Goal: Information Seeking & Learning: Learn about a topic

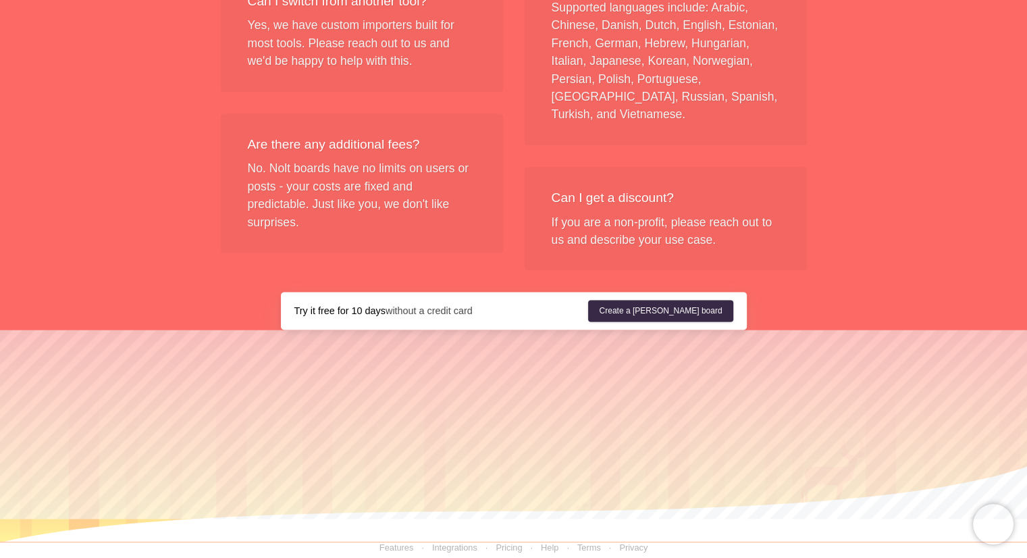
scroll to position [1167, 0]
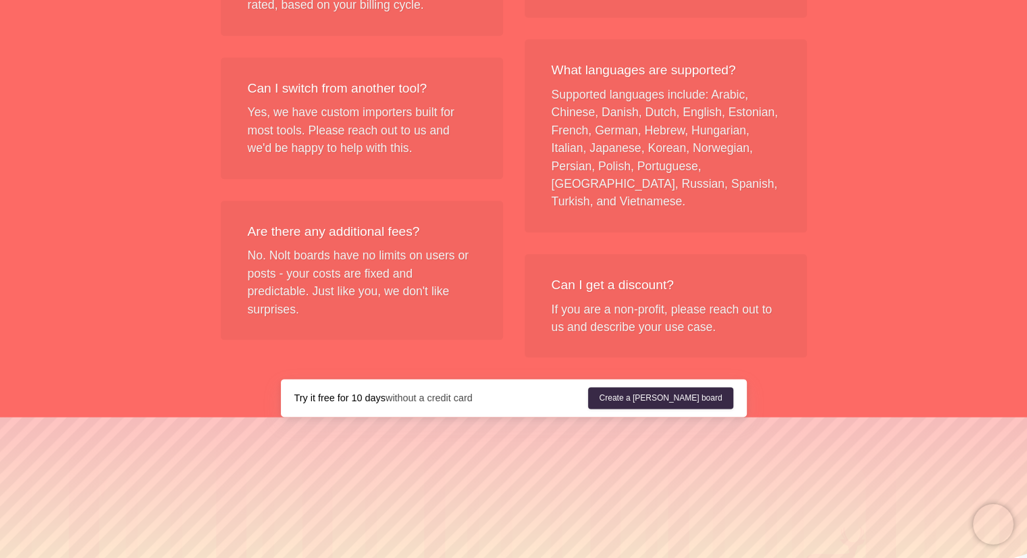
scroll to position [1655, 0]
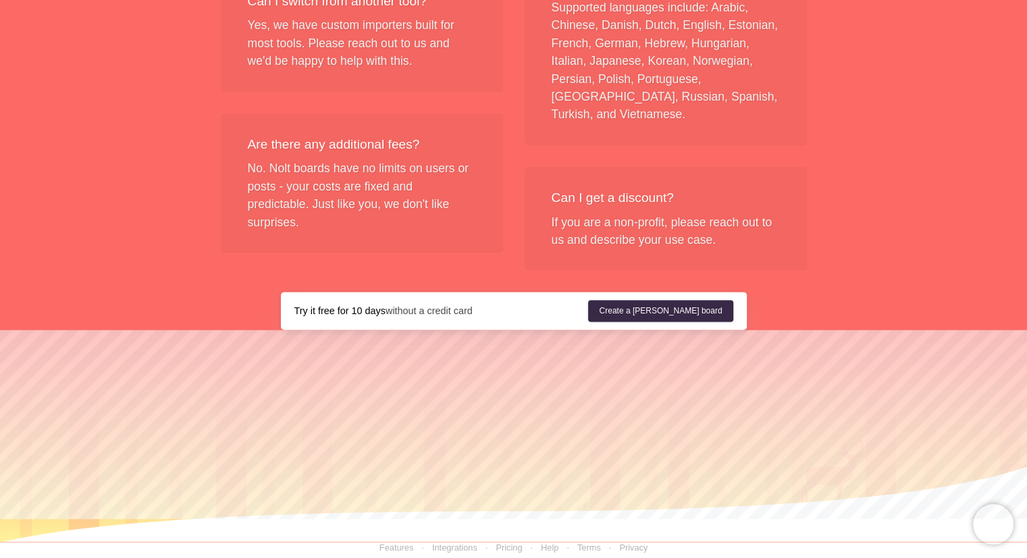
click at [403, 542] on link "Features" at bounding box center [397, 547] width 34 height 10
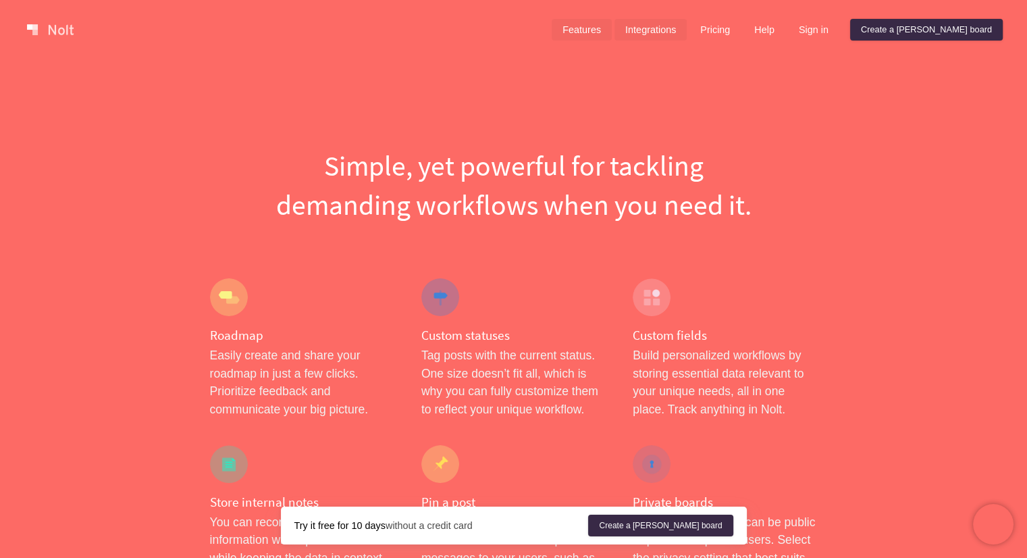
click at [687, 33] on link "Integrations" at bounding box center [651, 30] width 72 height 22
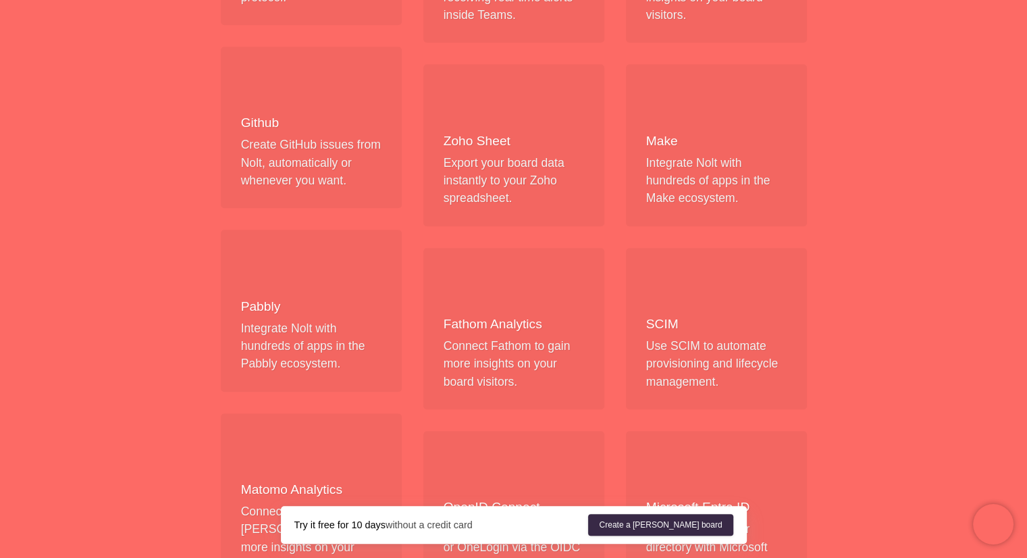
scroll to position [1524, 0]
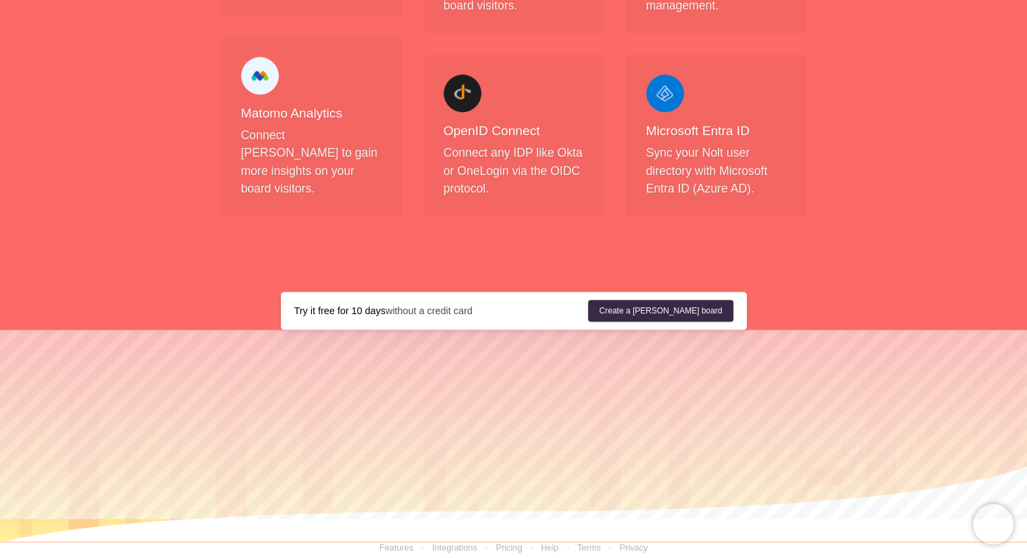
click at [540, 542] on div "Help Terms Privacy" at bounding box center [585, 548] width 126 height 12
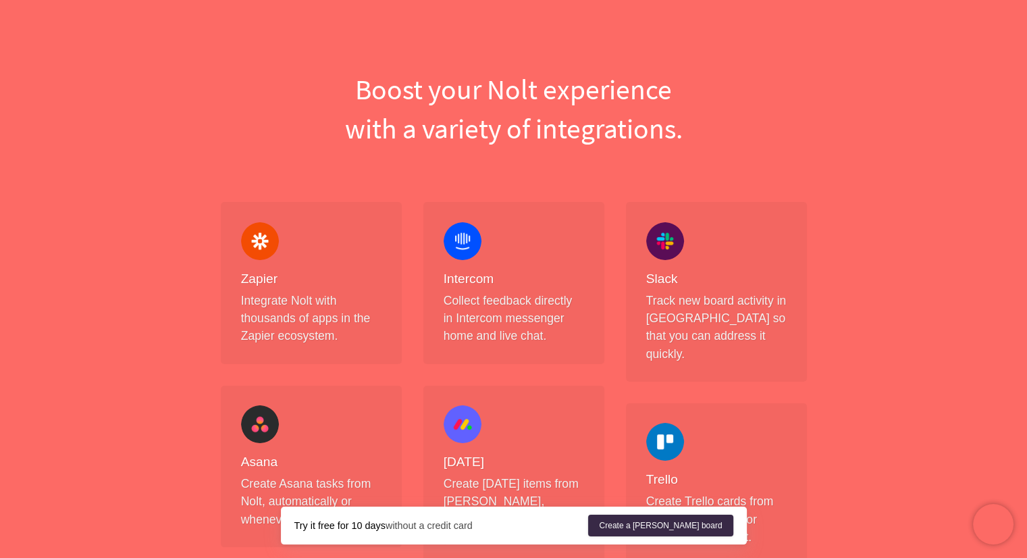
scroll to position [0, 0]
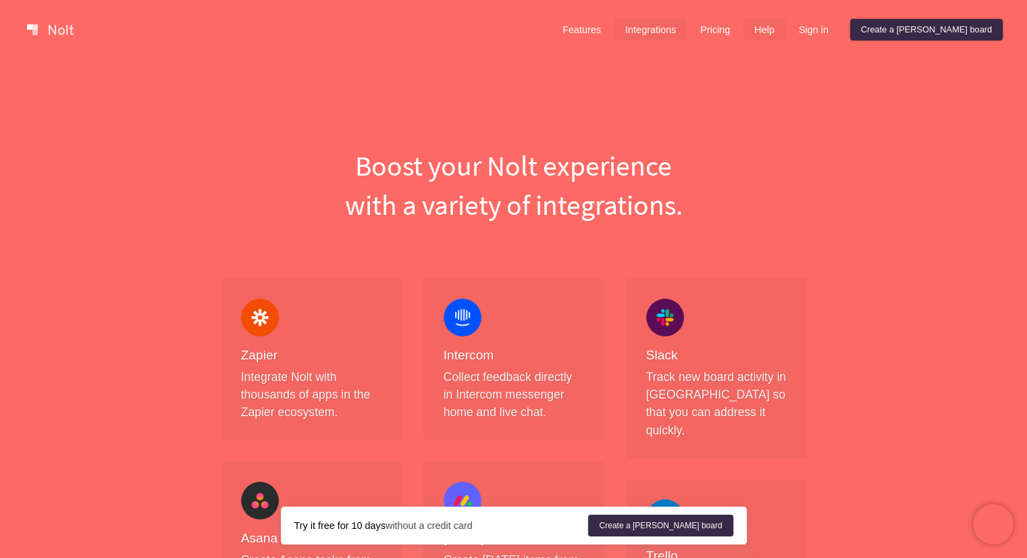
click at [785, 25] on link "Help" at bounding box center [765, 30] width 42 height 22
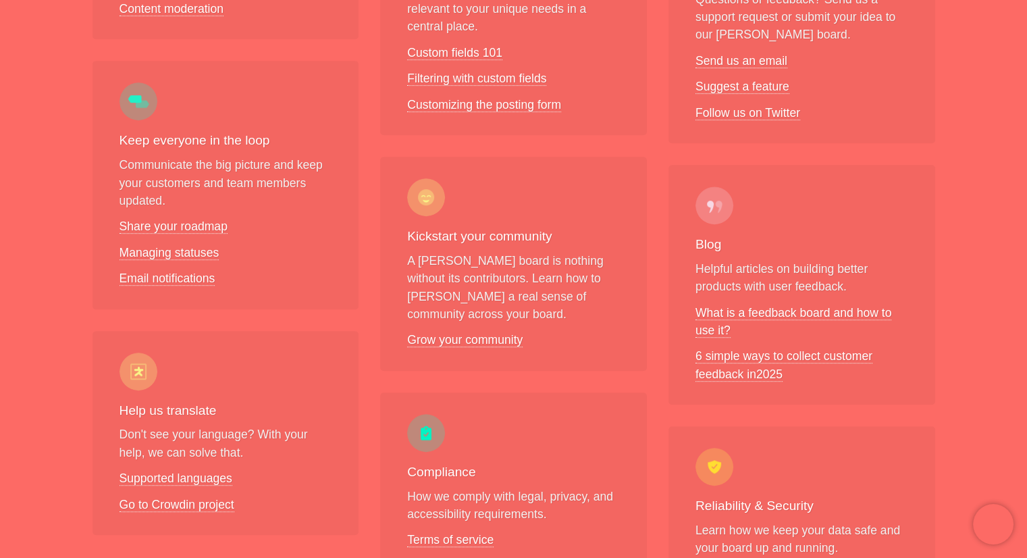
scroll to position [743, 0]
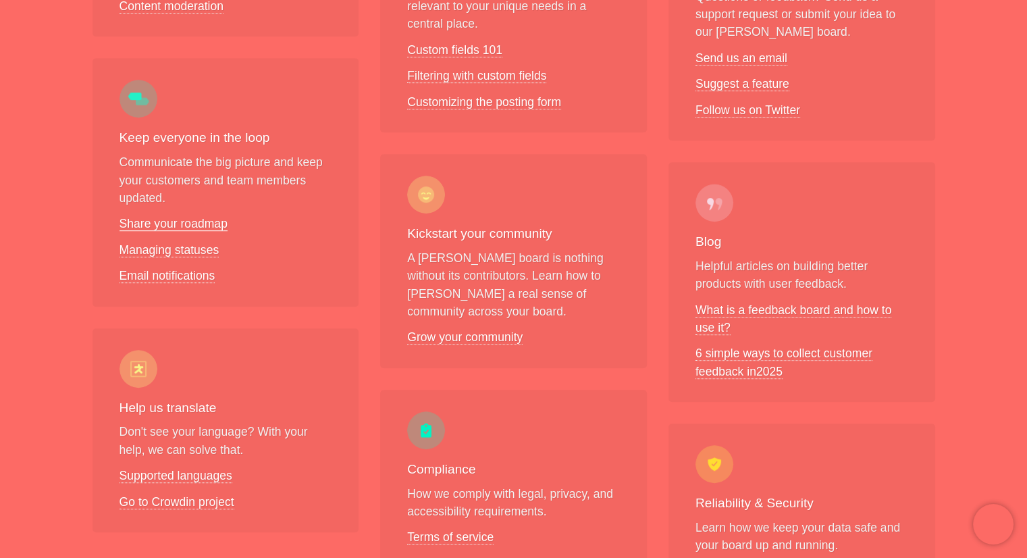
click at [172, 217] on link "Share your roadmap" at bounding box center [174, 224] width 108 height 14
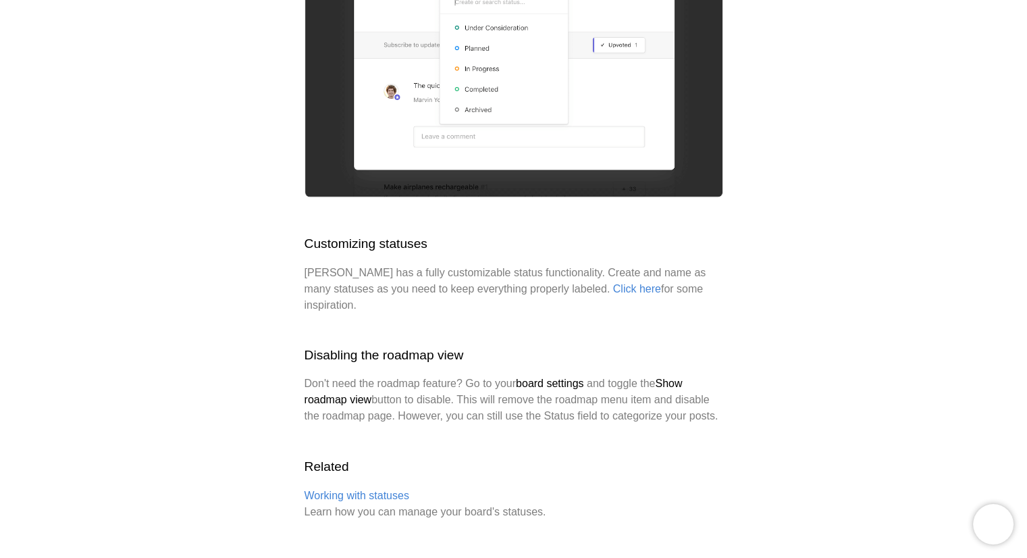
scroll to position [2175, 0]
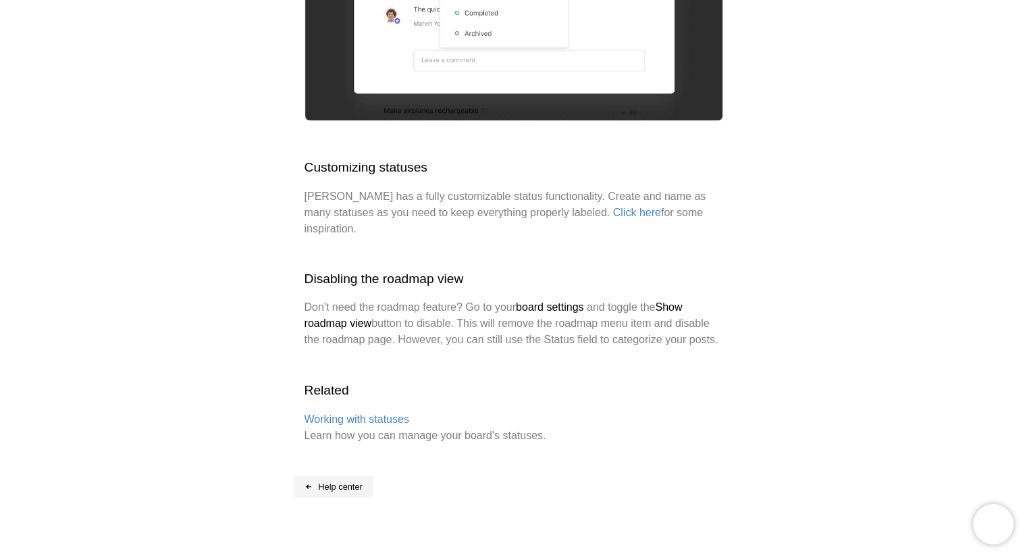
click at [340, 475] on link "Help center" at bounding box center [334, 486] width 80 height 22
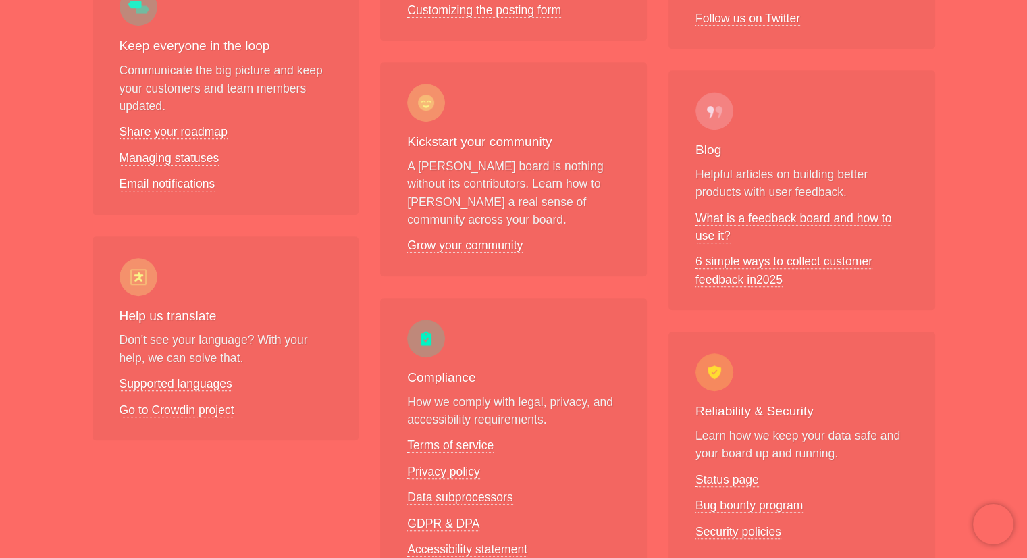
scroll to position [743, 0]
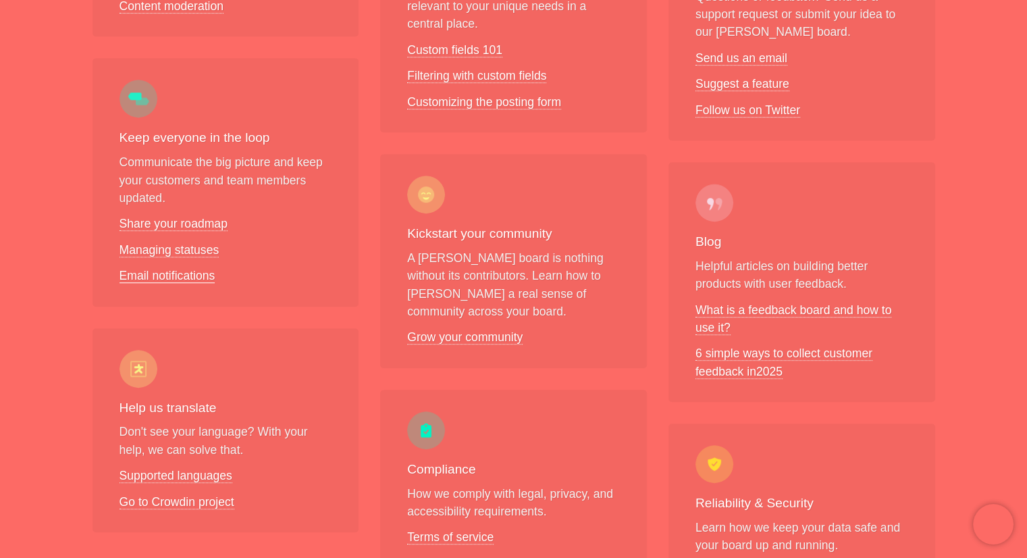
click at [178, 269] on link "Email notifications" at bounding box center [168, 276] width 96 height 14
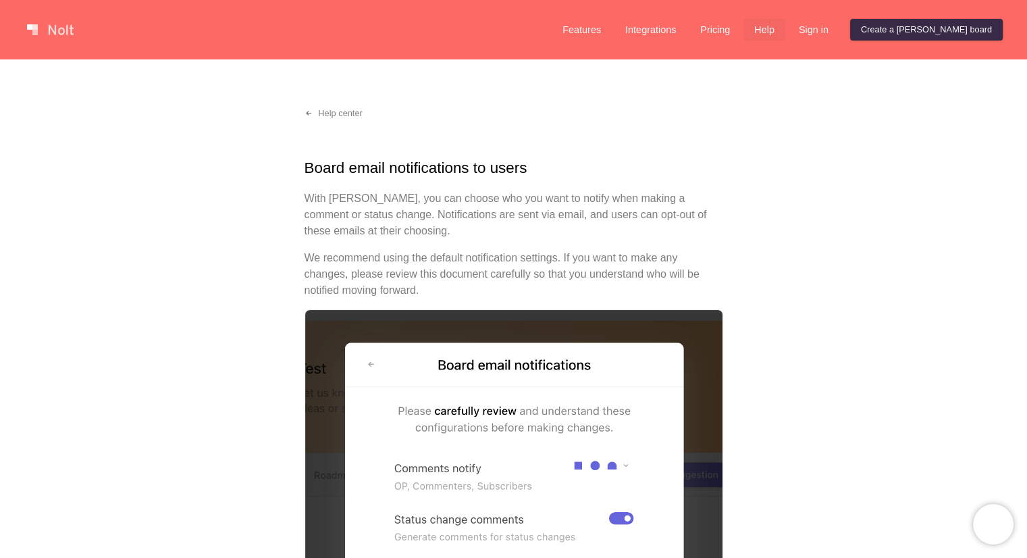
click at [785, 35] on link "Help" at bounding box center [765, 30] width 42 height 22
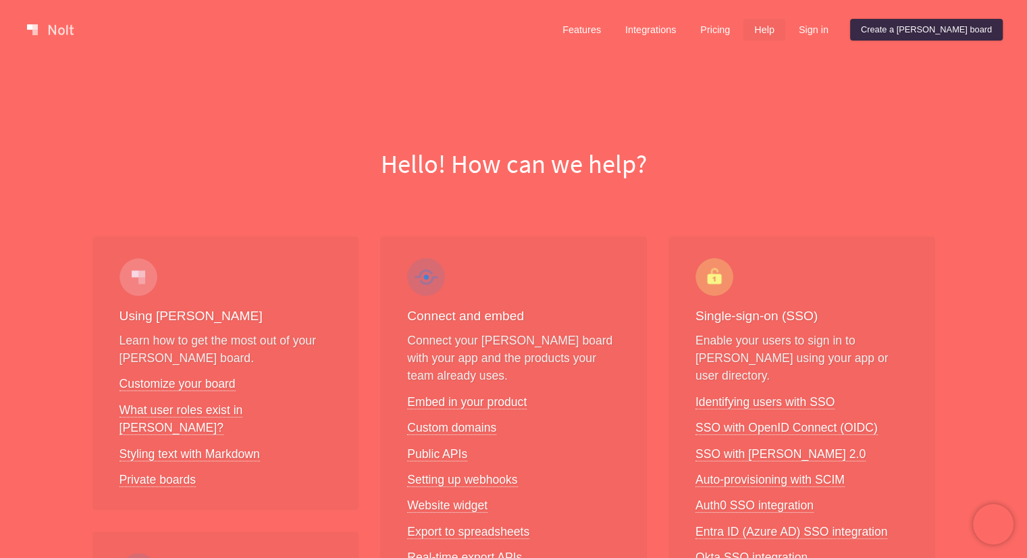
click at [47, 31] on link at bounding box center [50, 30] width 57 height 22
